Goal: Task Accomplishment & Management: Use online tool/utility

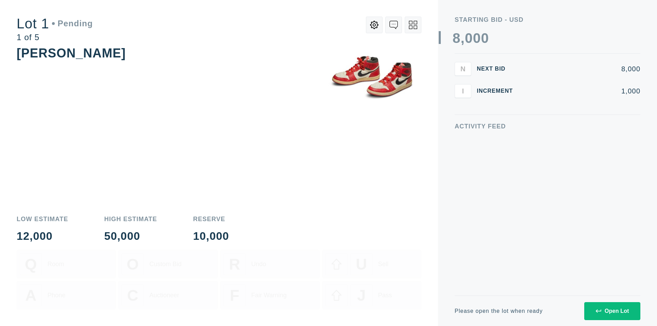
click at [612, 311] on div "Open Lot" at bounding box center [611, 311] width 33 height 6
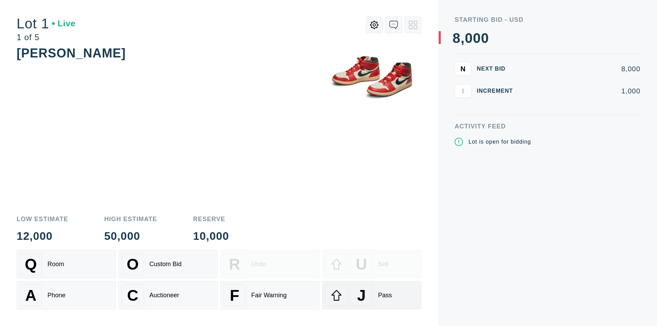
click at [372, 295] on div "J" at bounding box center [361, 295] width 22 height 22
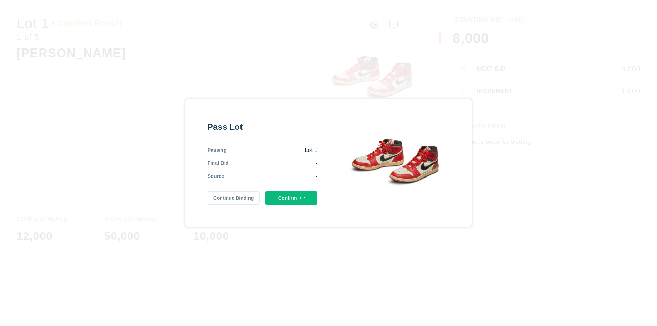
click at [291, 198] on button "Confirm" at bounding box center [291, 198] width 52 height 13
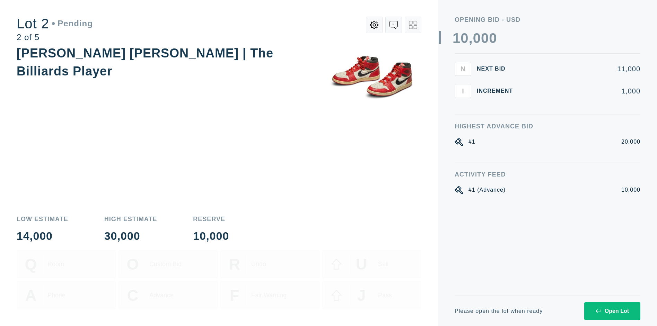
click at [612, 311] on div "Open Lot" at bounding box center [611, 311] width 33 height 6
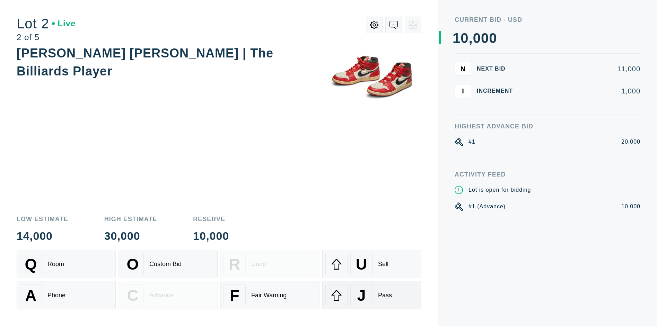
click at [372, 295] on div "J" at bounding box center [361, 295] width 22 height 22
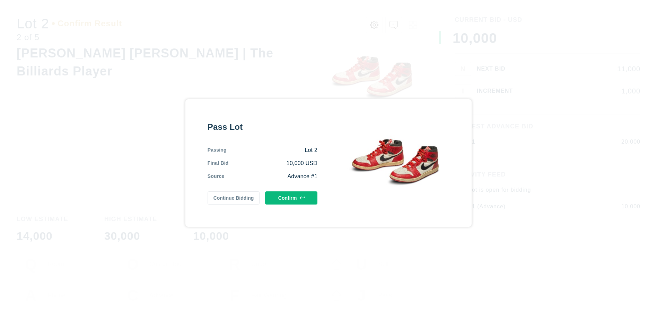
click at [291, 198] on button "Confirm" at bounding box center [291, 198] width 52 height 13
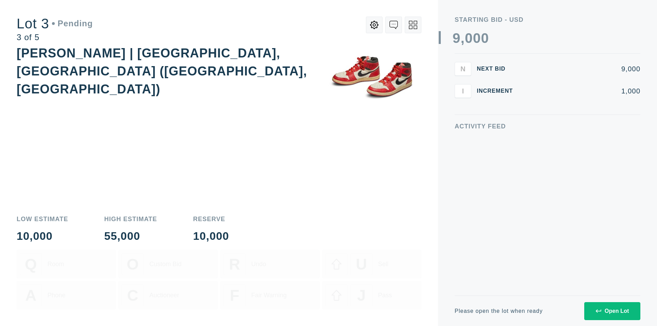
click at [612, 311] on div "Open Lot" at bounding box center [611, 311] width 33 height 6
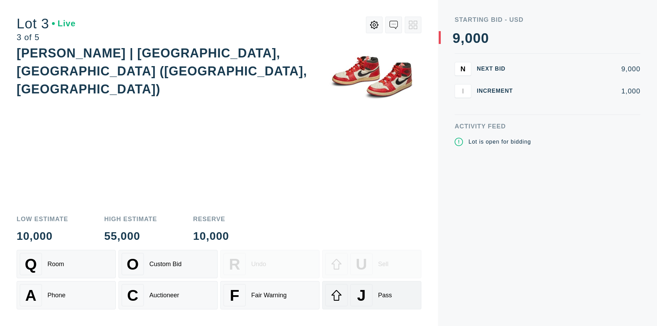
click at [372, 295] on div "J" at bounding box center [361, 295] width 22 height 22
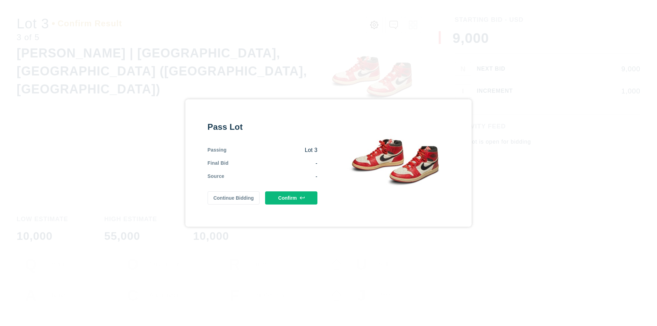
click at [291, 198] on button "Confirm" at bounding box center [291, 198] width 52 height 13
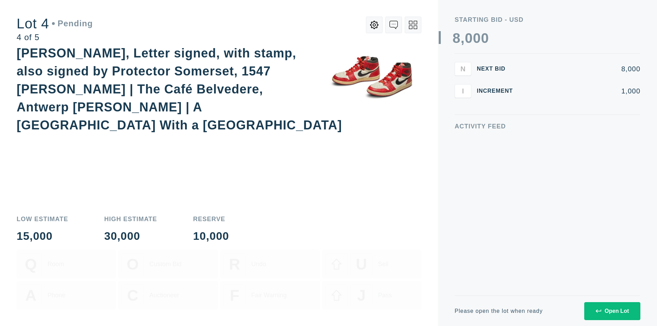
click at [413, 25] on icon at bounding box center [413, 25] width 8 height 8
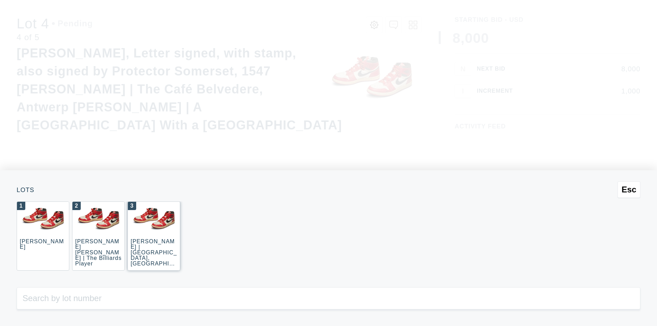
click at [154, 236] on div "3 [PERSON_NAME] | [GEOGRAPHIC_DATA], [GEOGRAPHIC_DATA] ([GEOGRAPHIC_DATA], [GEO…" at bounding box center [153, 236] width 53 height 69
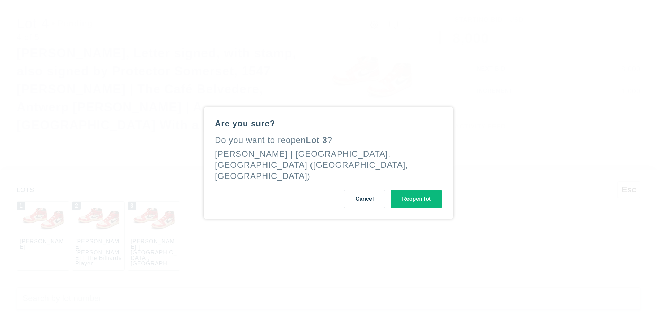
click at [416, 194] on button "Reopen lot" at bounding box center [416, 199] width 52 height 18
